Goal: Information Seeking & Learning: Learn about a topic

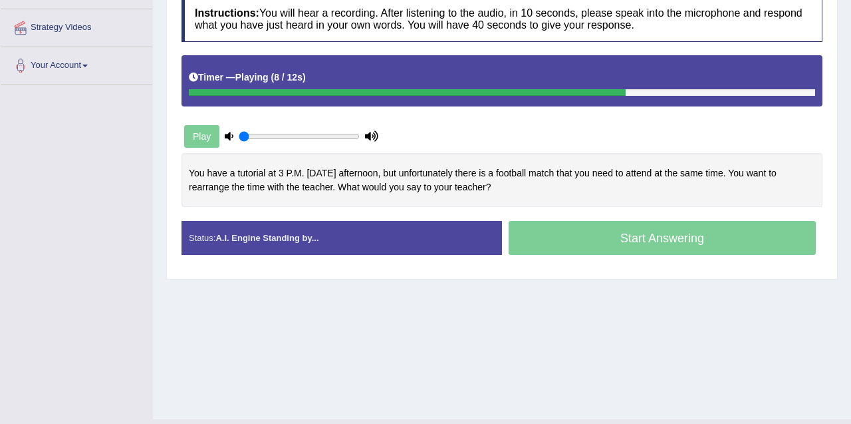
scroll to position [275, 0]
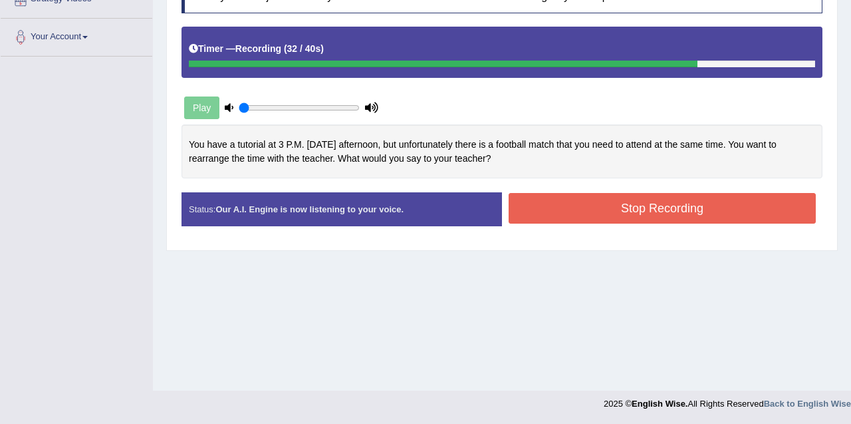
click at [617, 209] on button "Stop Recording" at bounding box center [662, 208] width 307 height 31
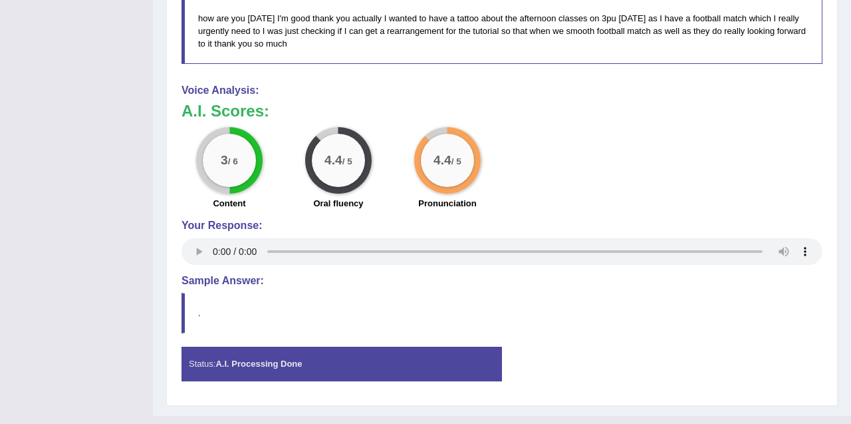
click at [608, 185] on div "3 / 6 Content 4.4 / 5 Oral fluency 4.4 / 5 Pronunciation" at bounding box center [502, 170] width 654 height 86
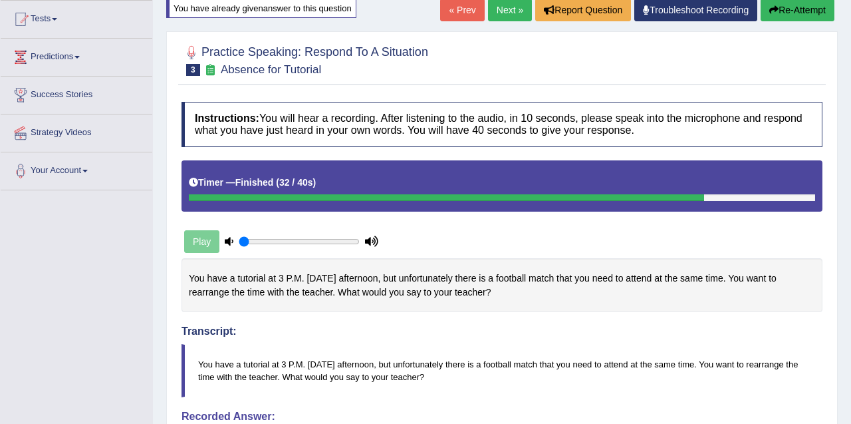
scroll to position [0, 0]
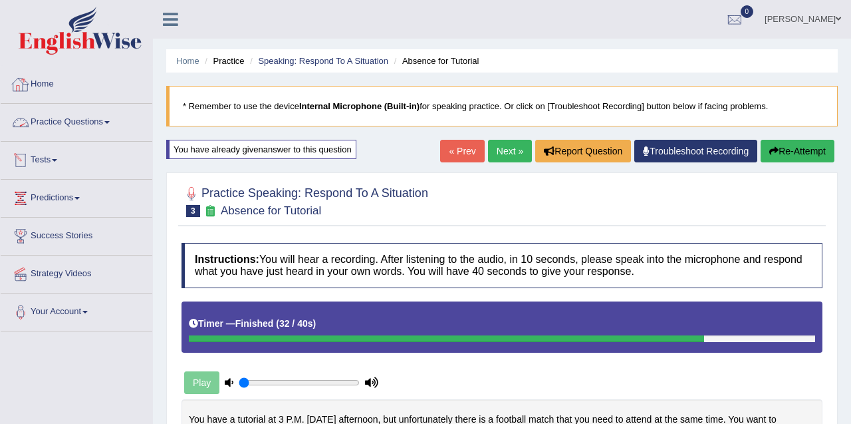
click at [88, 117] on link "Practice Questions" at bounding box center [77, 120] width 152 height 33
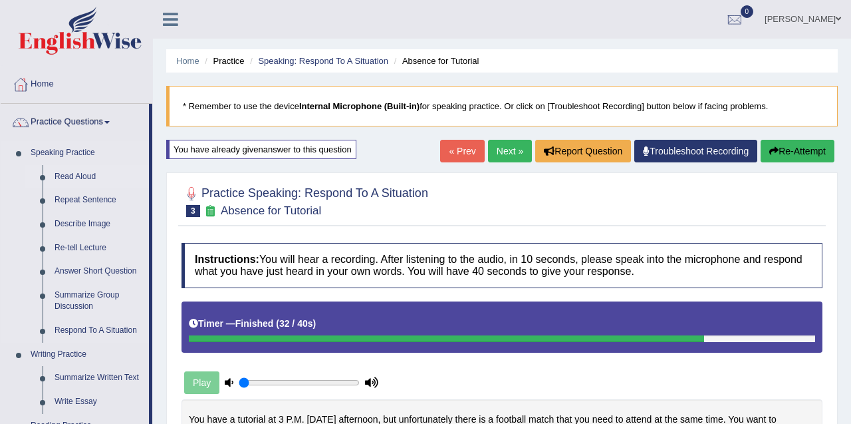
click at [90, 178] on link "Read Aloud" at bounding box center [99, 177] width 100 height 24
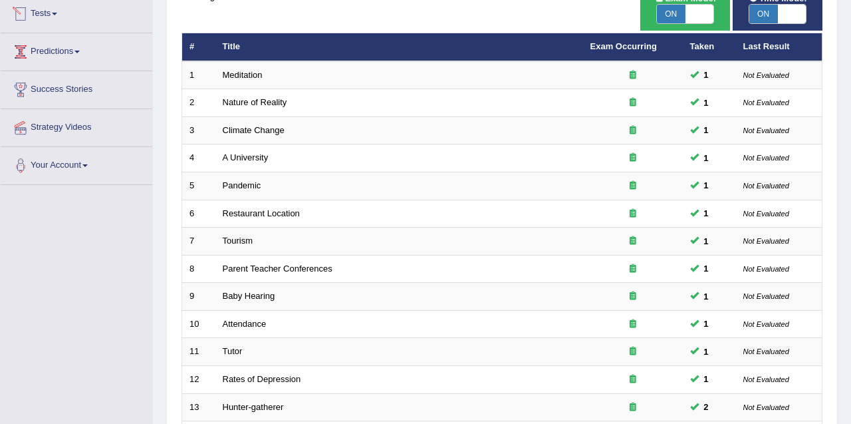
scroll to position [457, 0]
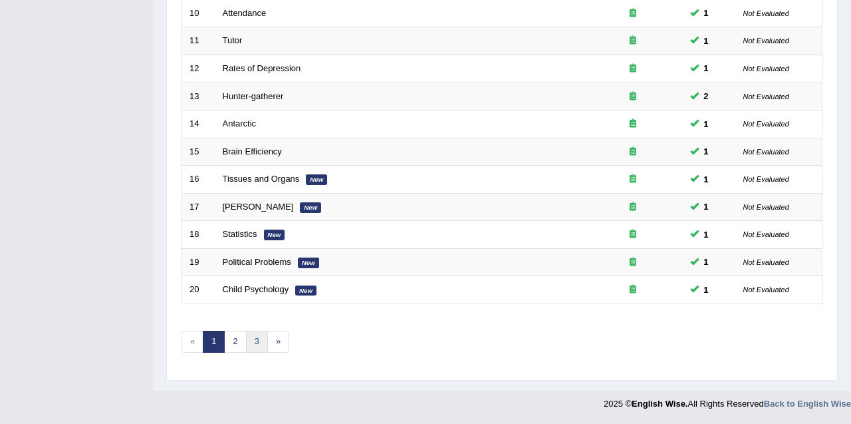
click at [248, 340] on link "3" at bounding box center [257, 341] width 22 height 22
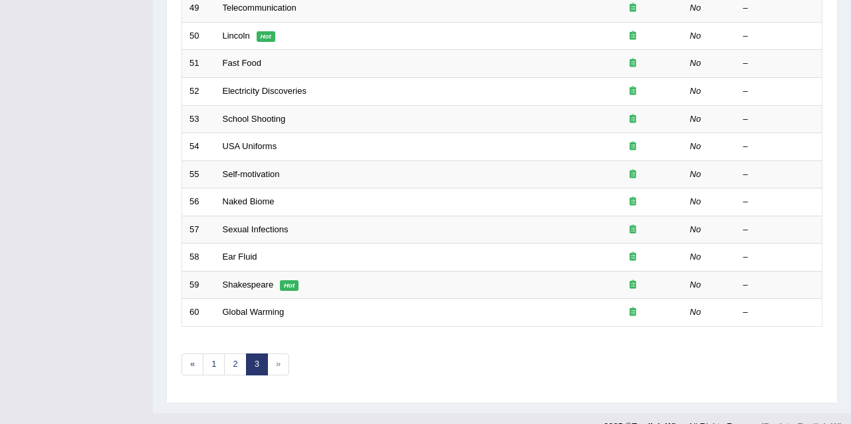
scroll to position [457, 0]
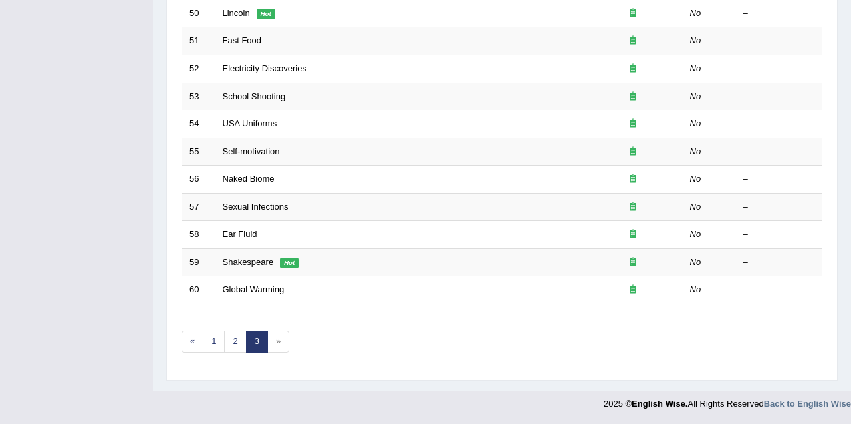
click at [282, 346] on span "»" at bounding box center [278, 341] width 22 height 22
click at [275, 343] on span "»" at bounding box center [278, 341] width 22 height 22
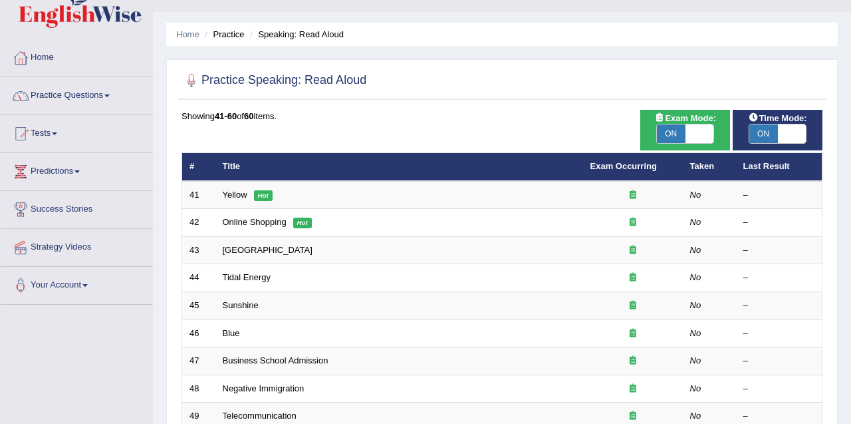
scroll to position [0, 0]
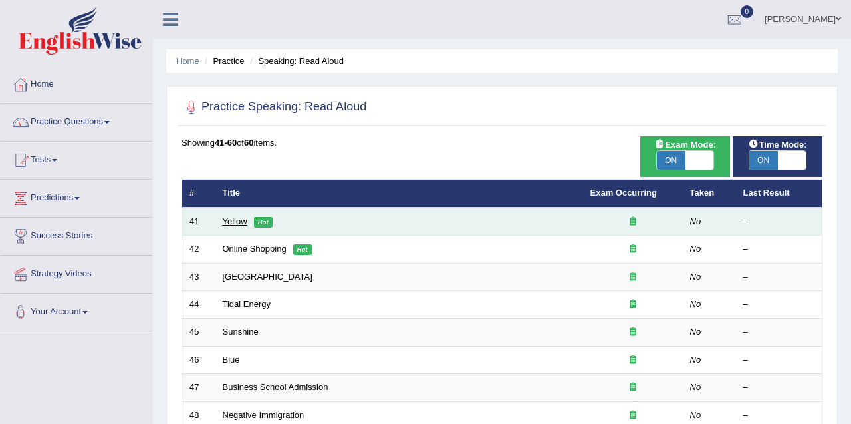
click at [236, 223] on link "Yellow" at bounding box center [235, 221] width 25 height 10
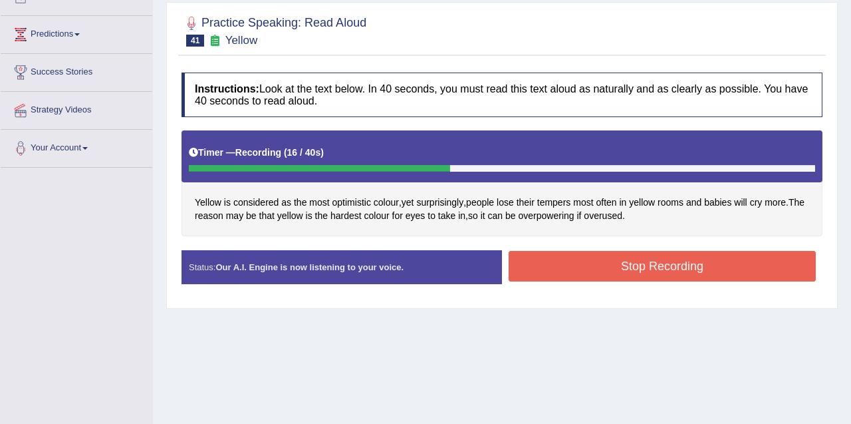
click at [670, 278] on button "Stop Recording" at bounding box center [662, 266] width 307 height 31
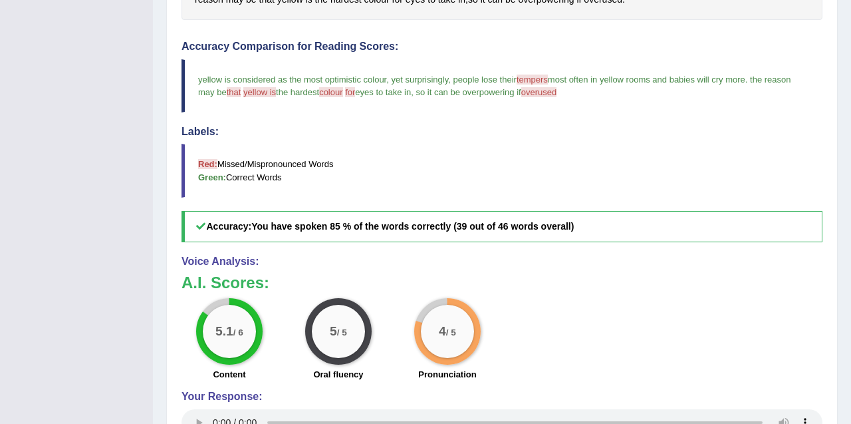
scroll to position [377, 0]
